Goal: Transaction & Acquisition: Purchase product/service

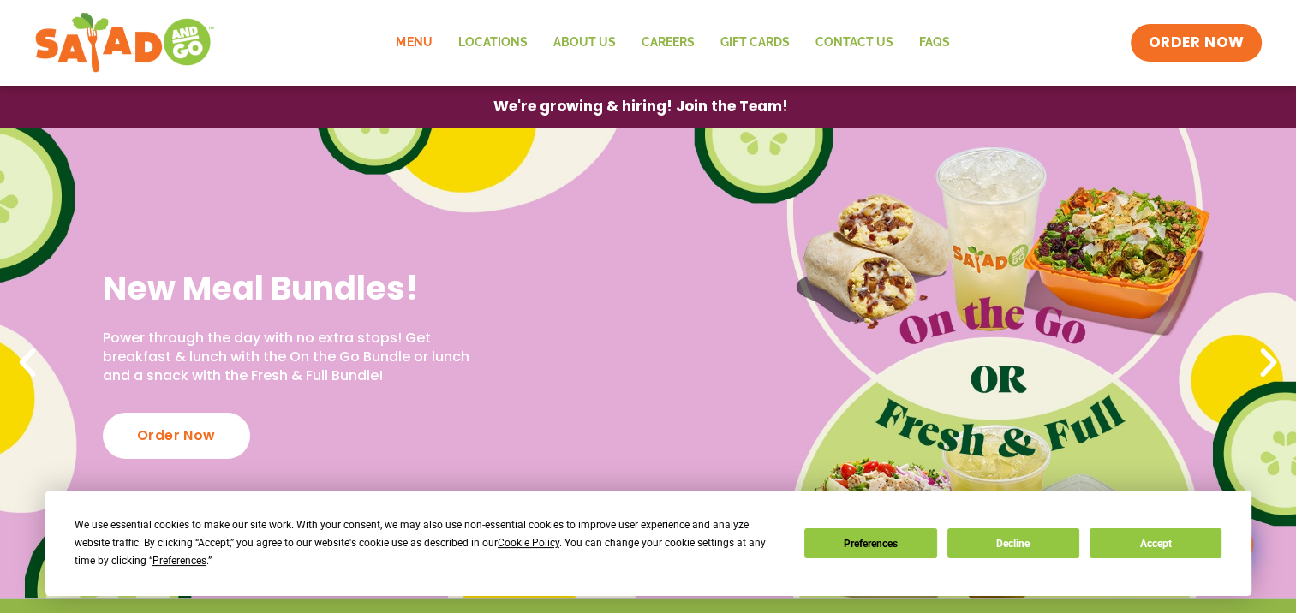
click at [411, 38] on link "Menu" at bounding box center [414, 42] width 62 height 39
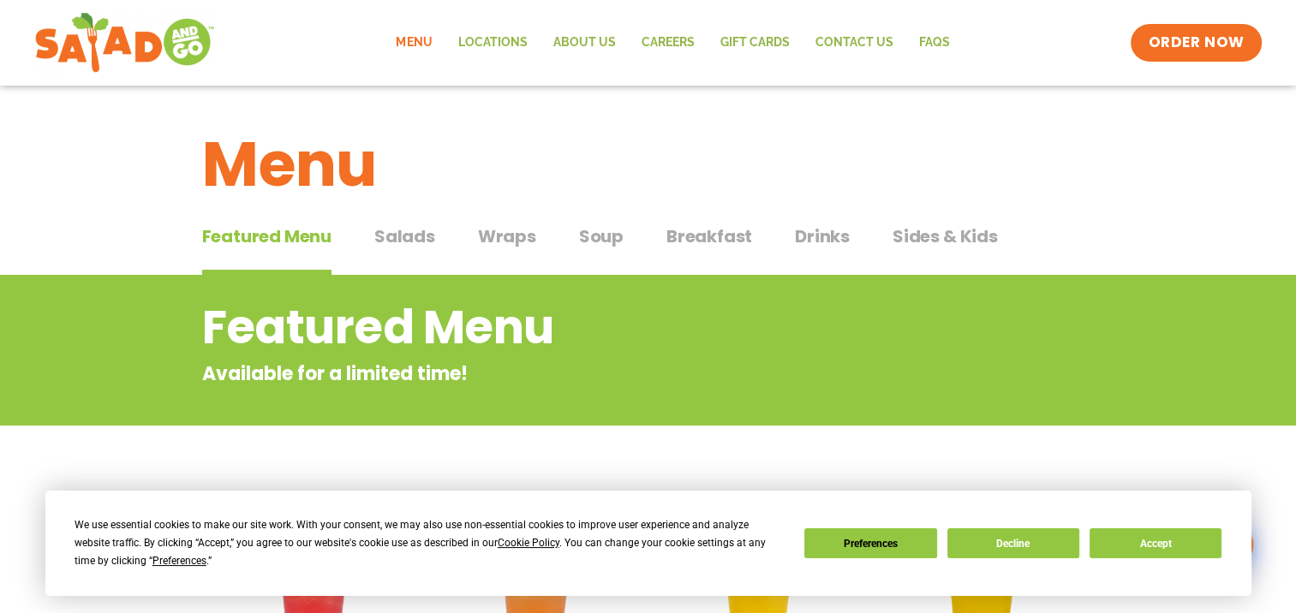
click at [494, 231] on span "Wraps" at bounding box center [507, 237] width 58 height 26
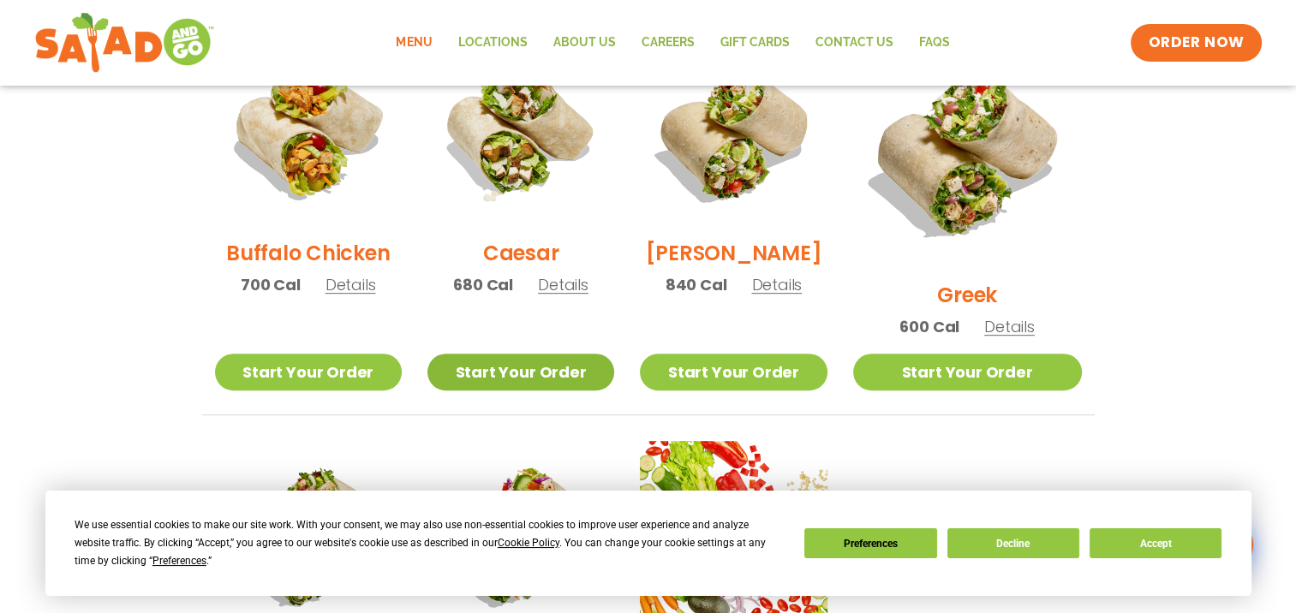
scroll to position [942, 0]
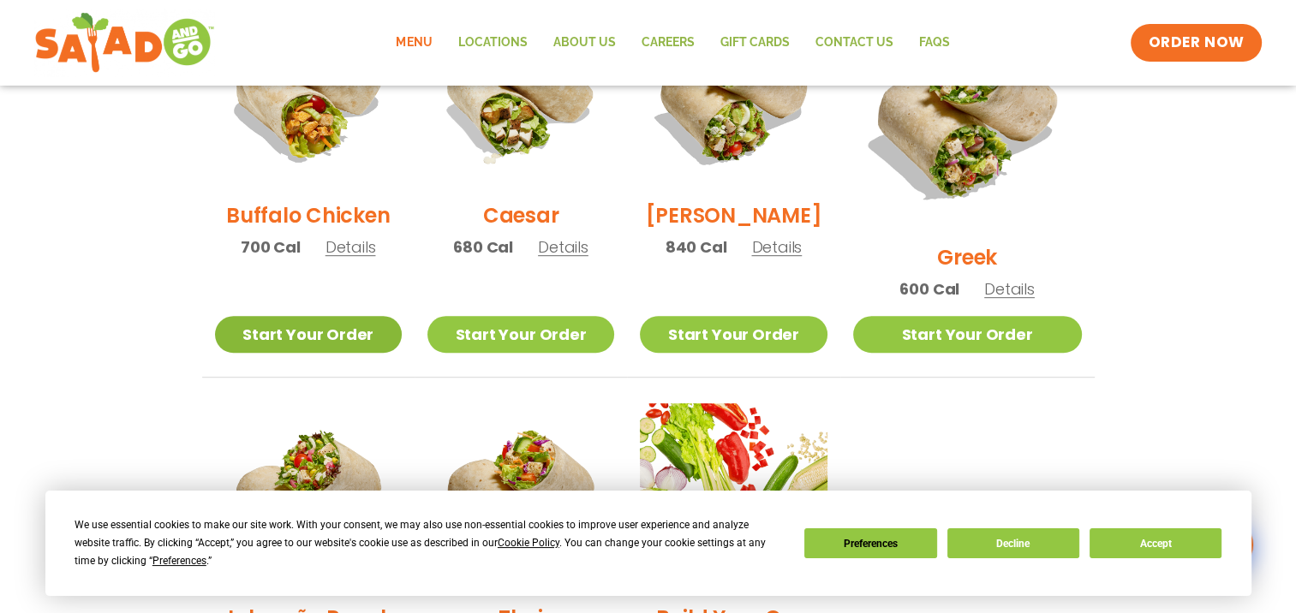
click at [338, 316] on link "Start Your Order" at bounding box center [308, 334] width 187 height 37
